Goal: Find specific page/section: Find specific page/section

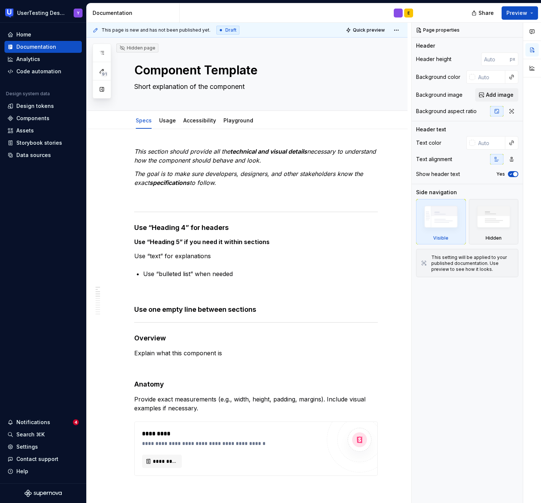
type textarea "*"
click at [37, 120] on div "Components" at bounding box center [32, 117] width 33 height 7
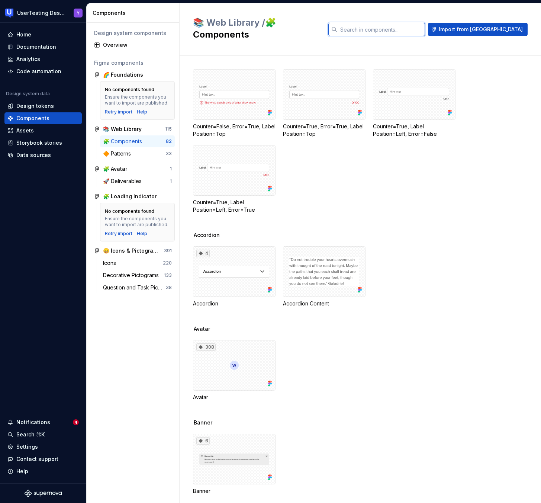
click at [384, 23] on input "text" at bounding box center [381, 29] width 88 height 13
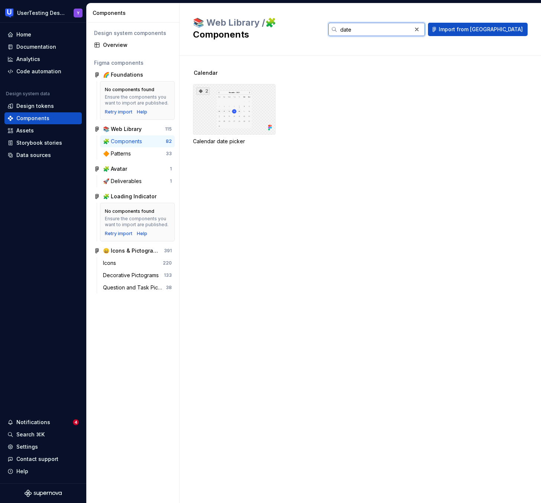
type input "date"
click at [252, 111] on div "2" at bounding box center [234, 109] width 83 height 51
